Goal: Find specific page/section: Find specific page/section

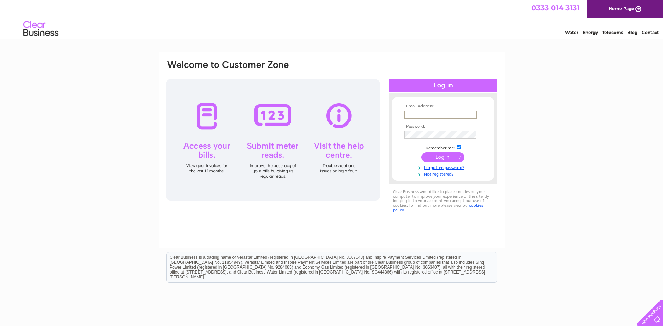
drag, startPoint x: 412, startPoint y: 115, endPoint x: 406, endPoint y: 116, distance: 6.0
click at [412, 115] on input "text" at bounding box center [441, 115] width 73 height 8
type input "[EMAIL_ADDRESS][DOMAIN_NAME]"
click at [441, 156] on input "submit" at bounding box center [443, 156] width 43 height 10
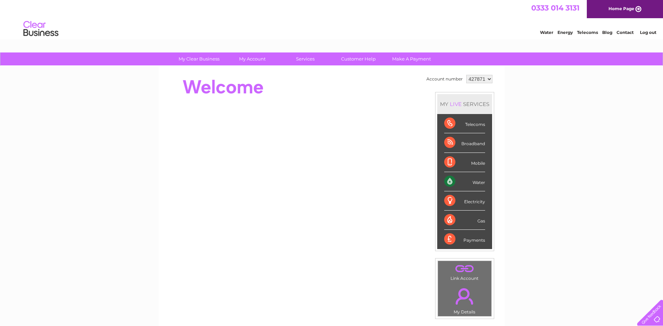
click at [547, 31] on link "Water" at bounding box center [546, 32] width 13 height 5
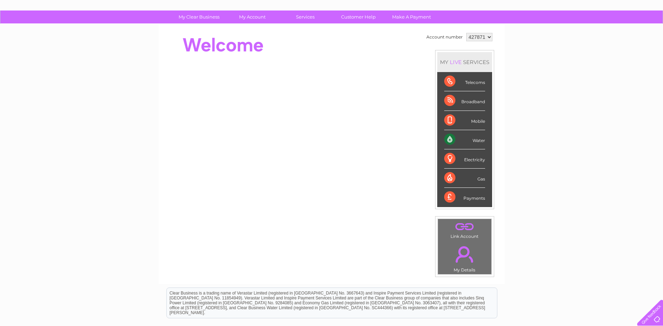
scroll to position [125, 0]
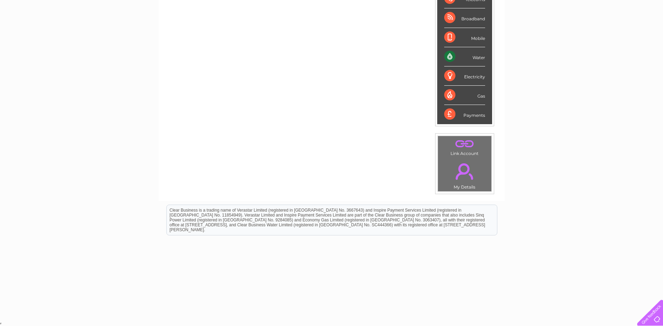
click at [447, 55] on div "Water" at bounding box center [464, 56] width 41 height 19
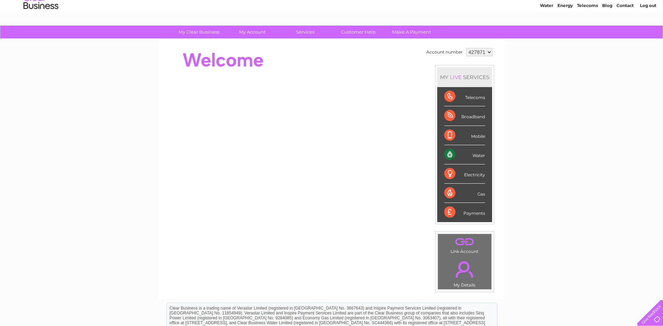
scroll to position [20, 0]
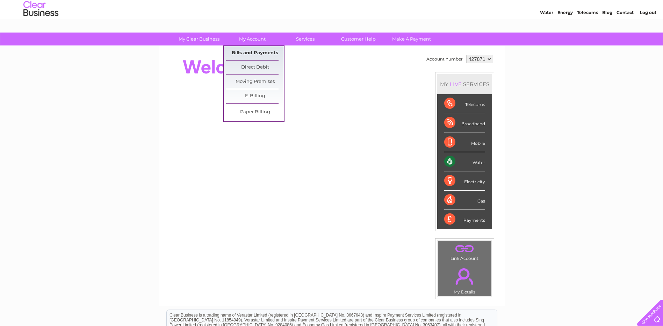
click at [251, 53] on link "Bills and Payments" at bounding box center [255, 53] width 58 height 14
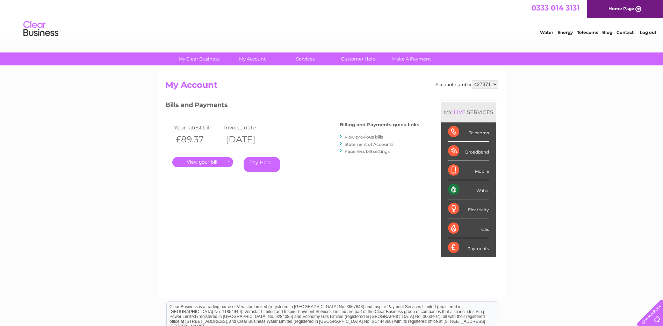
click at [226, 159] on link "." at bounding box center [202, 162] width 61 height 10
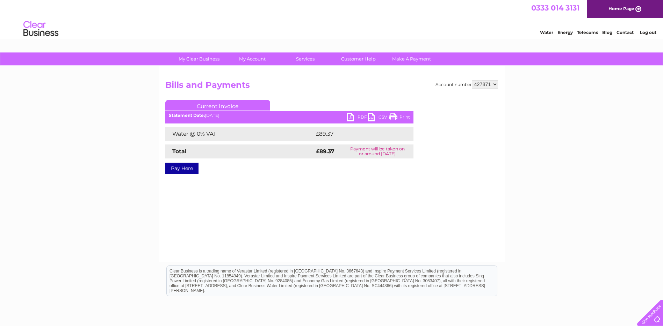
click at [359, 115] on link "PDF" at bounding box center [357, 118] width 21 height 10
